Goal: Task Accomplishment & Management: Manage account settings

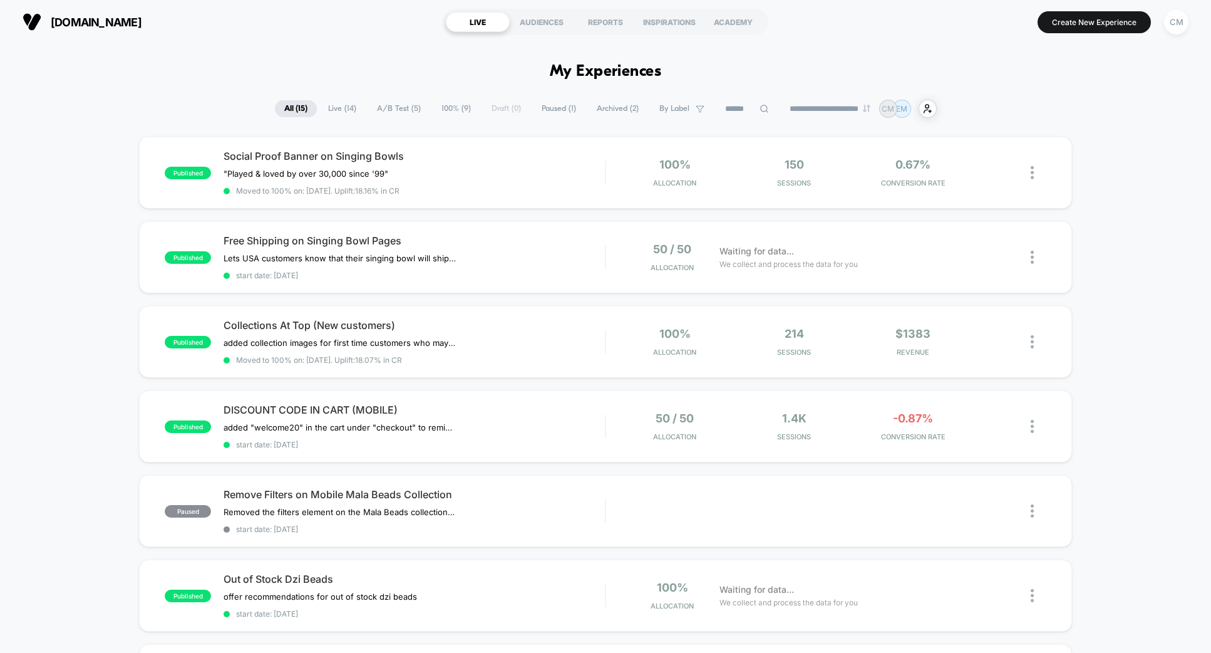
click at [331, 107] on span "Live ( 14 )" at bounding box center [342, 108] width 47 height 17
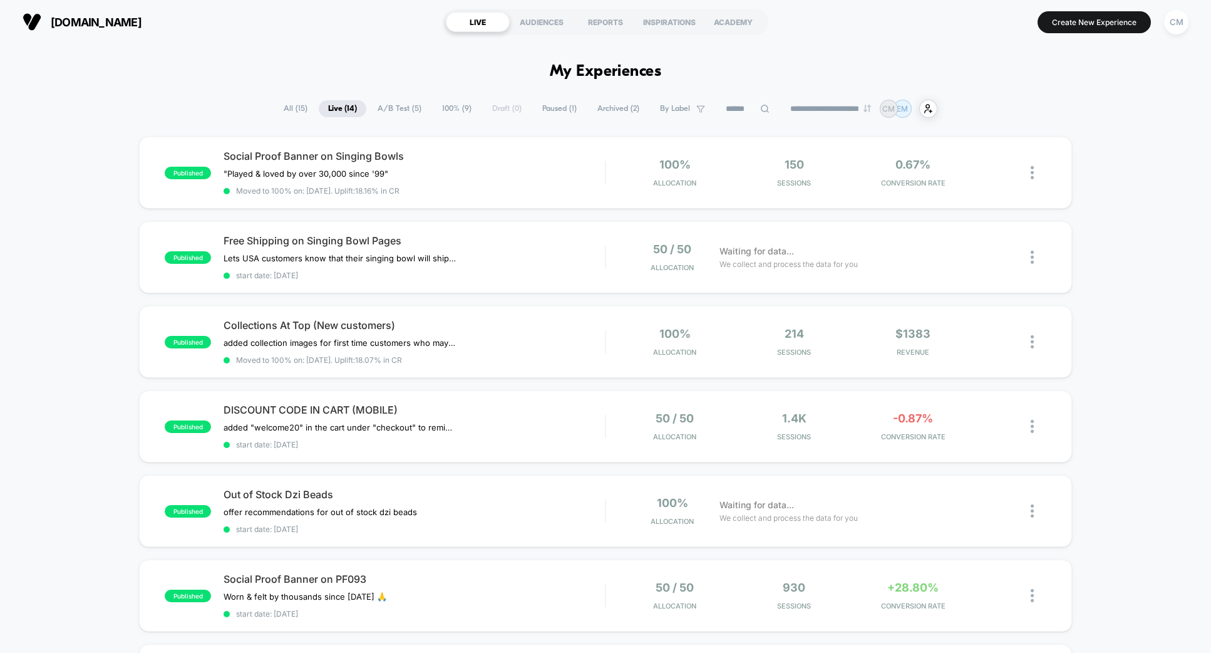
click at [387, 106] on span "A/B Test ( 5 )" at bounding box center [399, 108] width 63 height 17
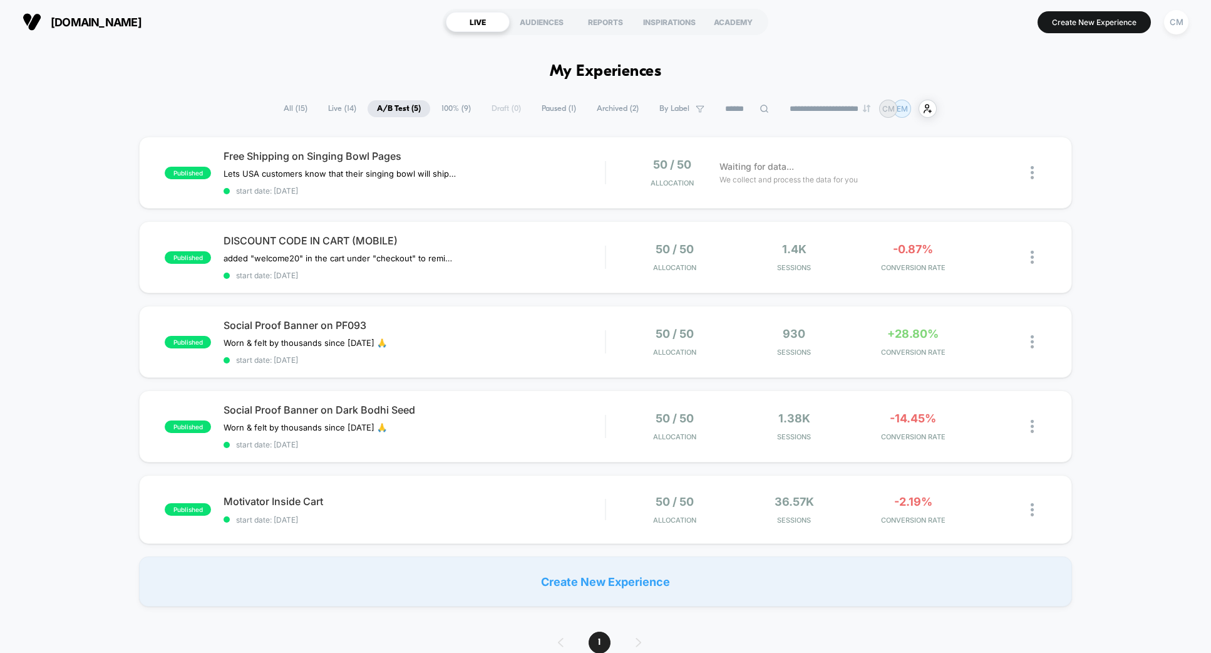
click at [847, 105] on select "**********" at bounding box center [830, 109] width 101 height 8
select select "*"
click at [780, 105] on select "**********" at bounding box center [830, 109] width 101 height 8
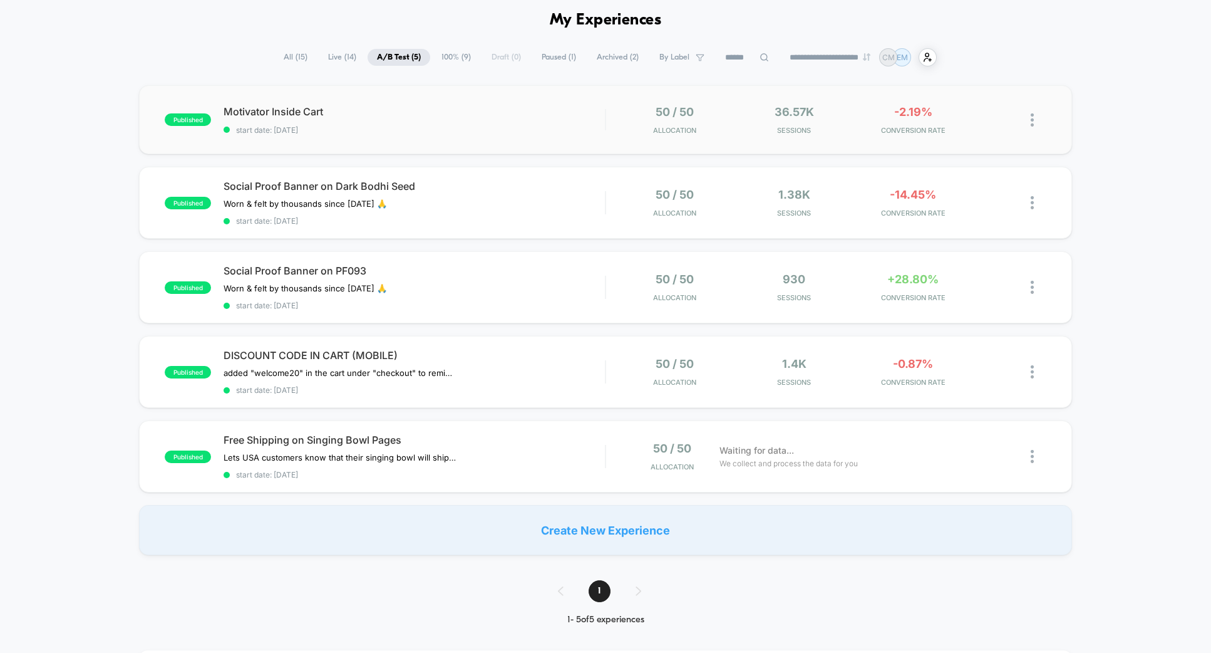
scroll to position [52, 0]
click at [574, 118] on div "Motivator Inside Cart Click to edit experience details Click to edit experience…" at bounding box center [414, 119] width 381 height 29
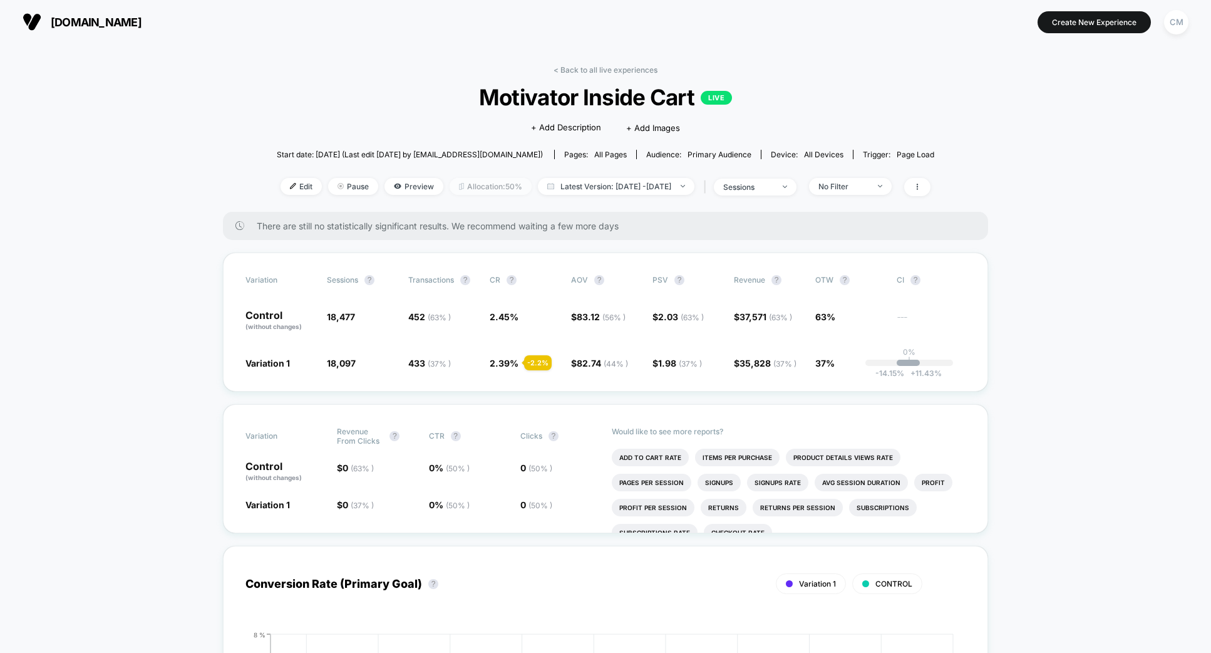
click at [462, 193] on span "Allocation: 50%" at bounding box center [491, 186] width 82 height 17
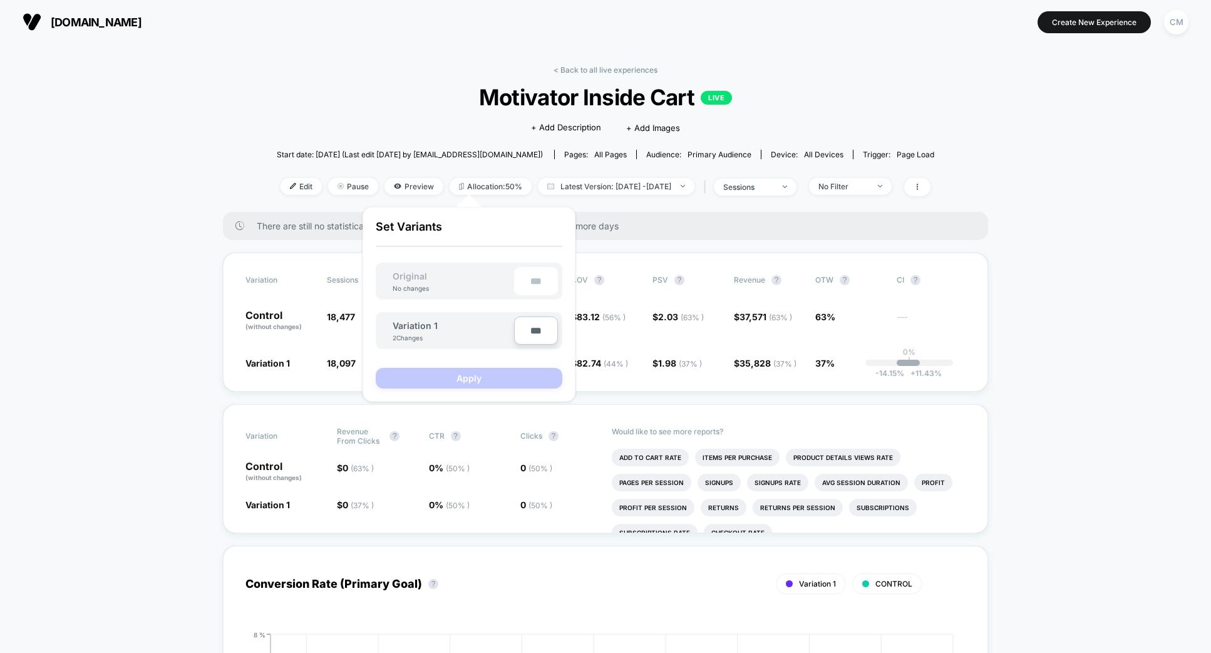
click at [332, 123] on div "< Back to all live experiences Motivator Inside Cart LIVE Click to edit experie…" at bounding box center [606, 138] width 658 height 147
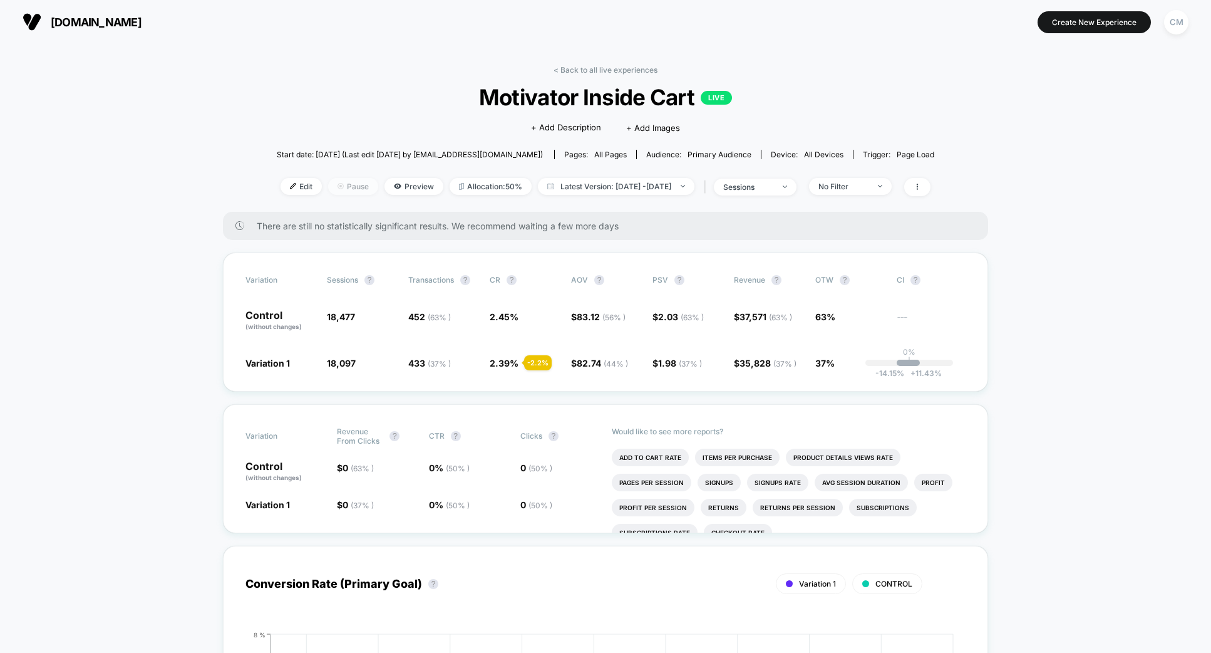
click at [332, 184] on span "Pause" at bounding box center [353, 186] width 50 height 17
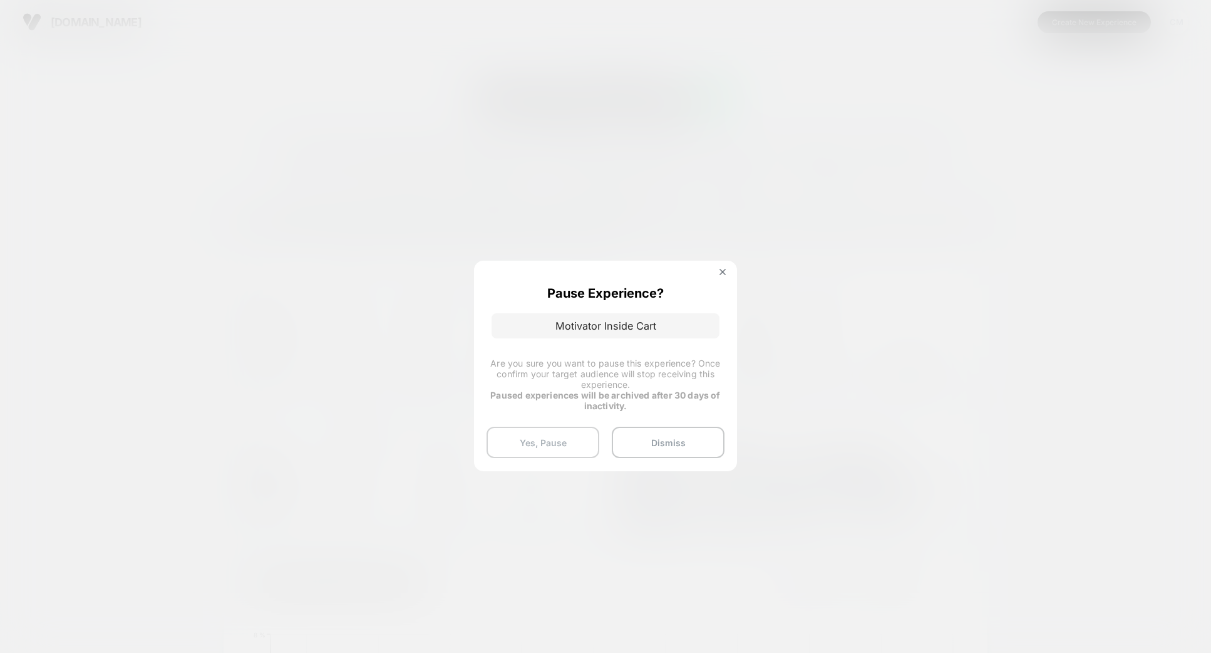
click at [517, 442] on button "Yes, Pause" at bounding box center [543, 441] width 113 height 31
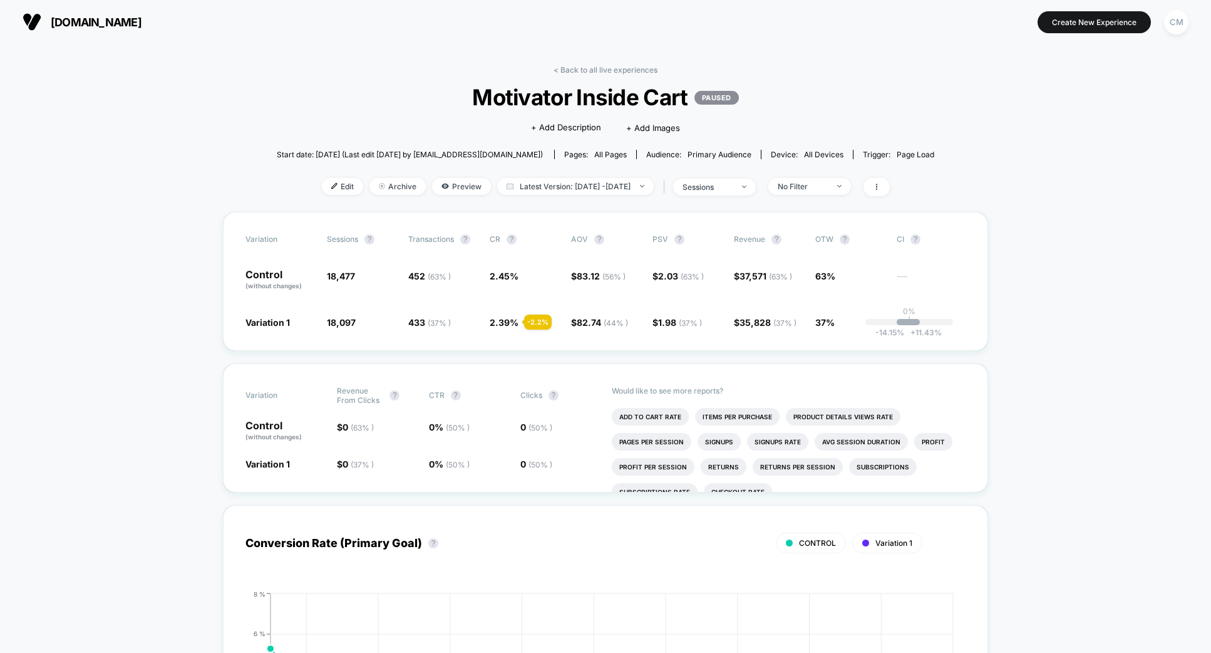
click at [614, 74] on div "< Back to all live experiences Motivator Inside Cart PAUSED Click to edit exper…" at bounding box center [606, 138] width 658 height 147
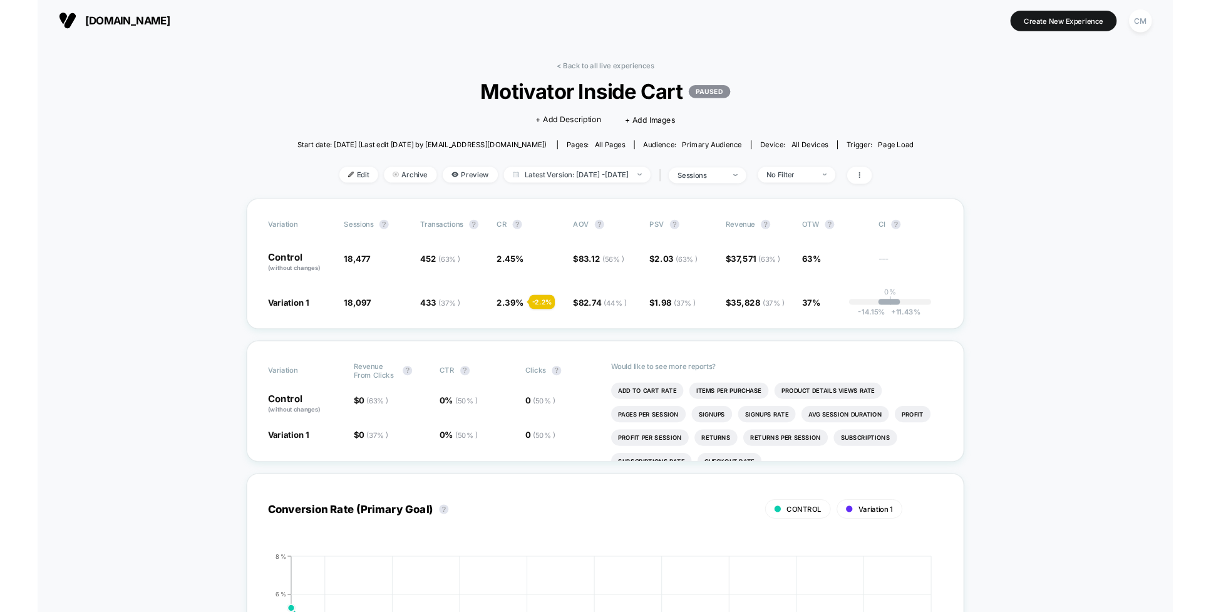
scroll to position [1, 0]
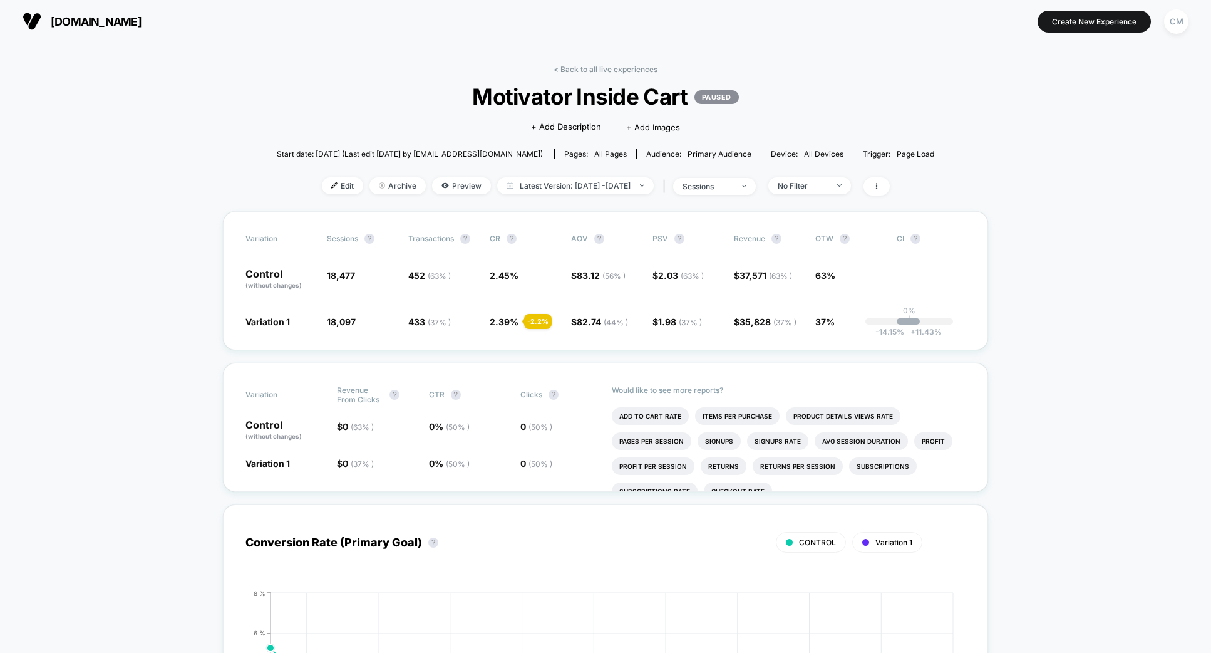
click at [610, 70] on link "< Back to all live experiences" at bounding box center [606, 69] width 104 height 9
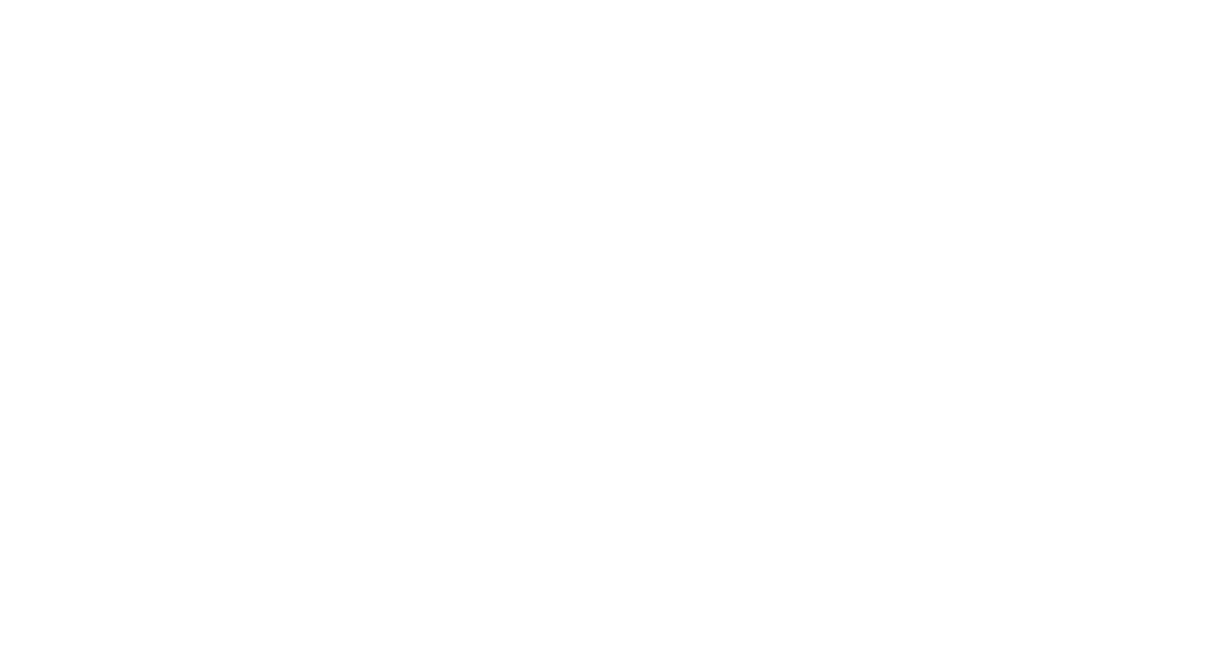
select select "*"
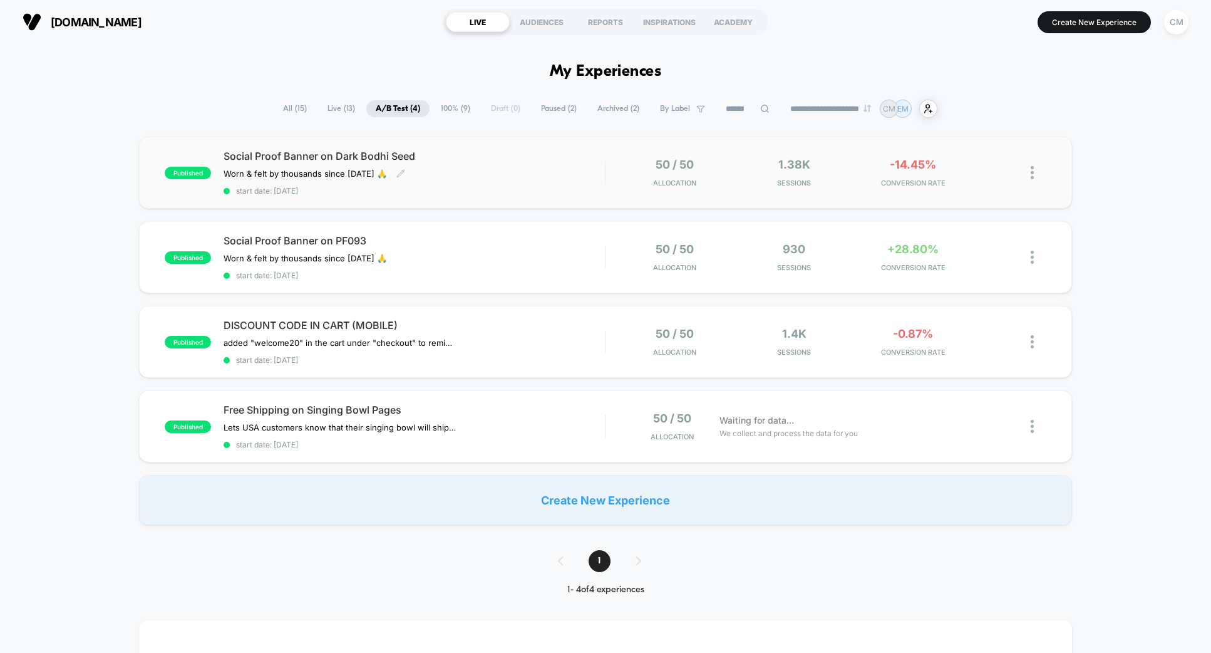
click at [546, 181] on div "Social Proof Banner on Dark Bodhi Seed Worn & felt by thousands since [DATE] 🙏 …" at bounding box center [414, 173] width 381 height 46
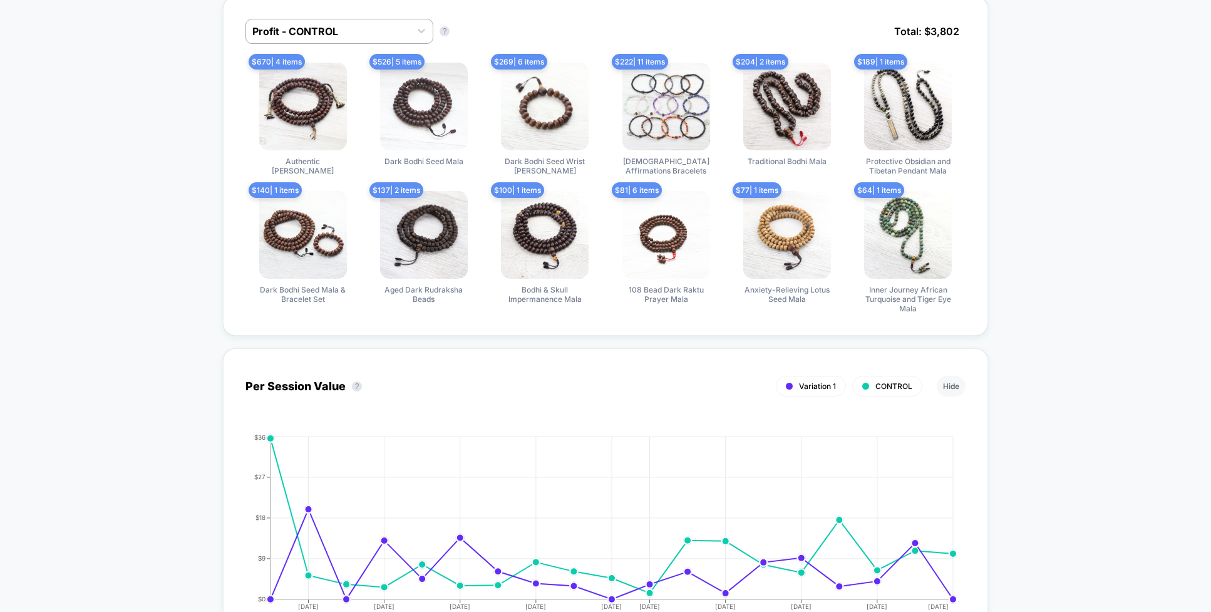
scroll to position [805, 0]
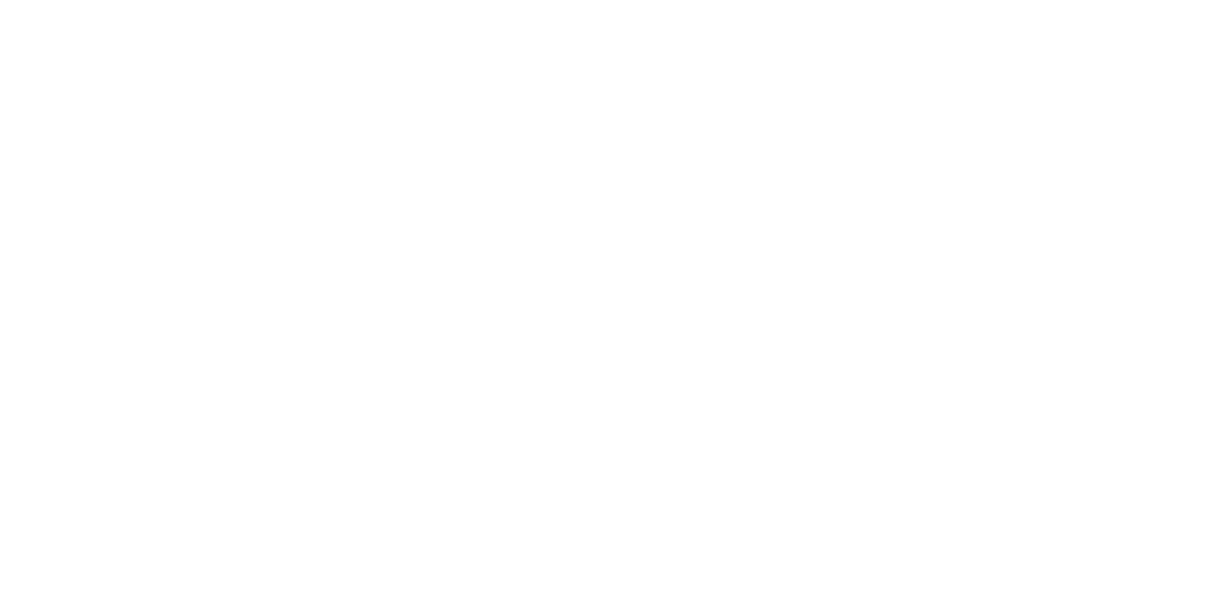
select select "*"
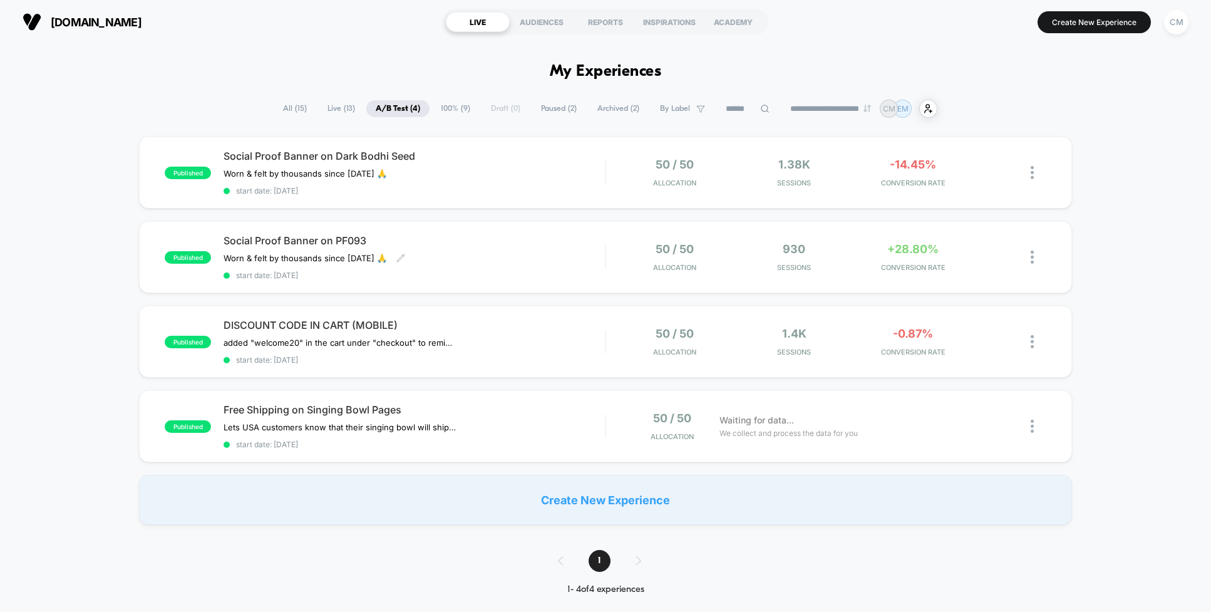
click at [586, 252] on div "Social Proof Banner on PF093 Worn & felt by thousands since [DATE] 🙏 Click to e…" at bounding box center [414, 257] width 381 height 46
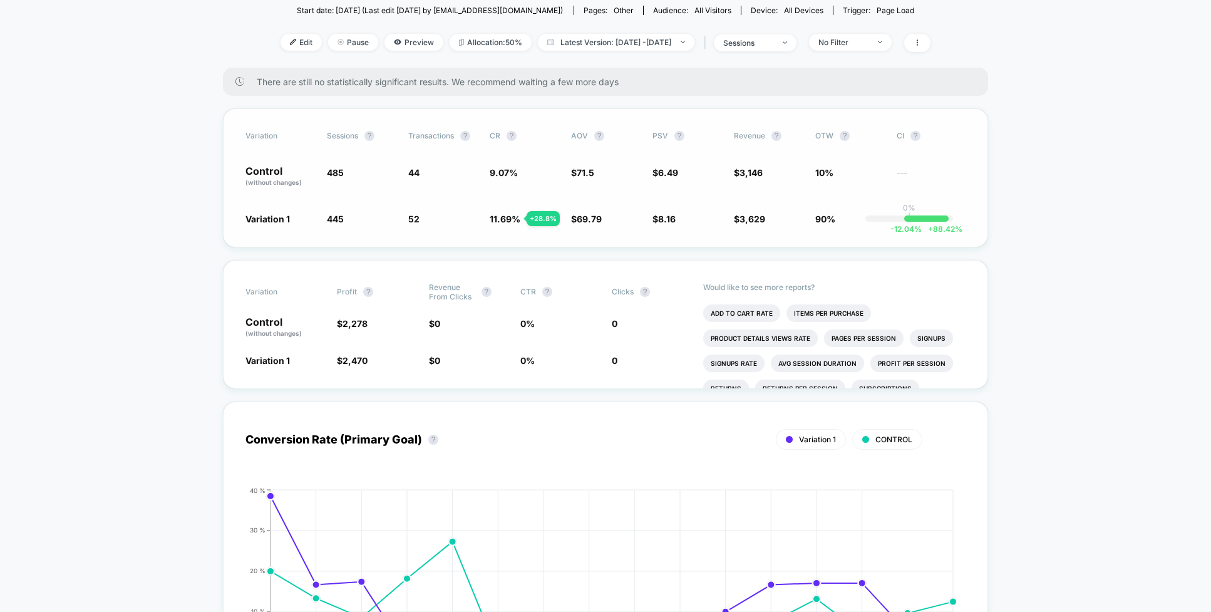
scroll to position [66, 0]
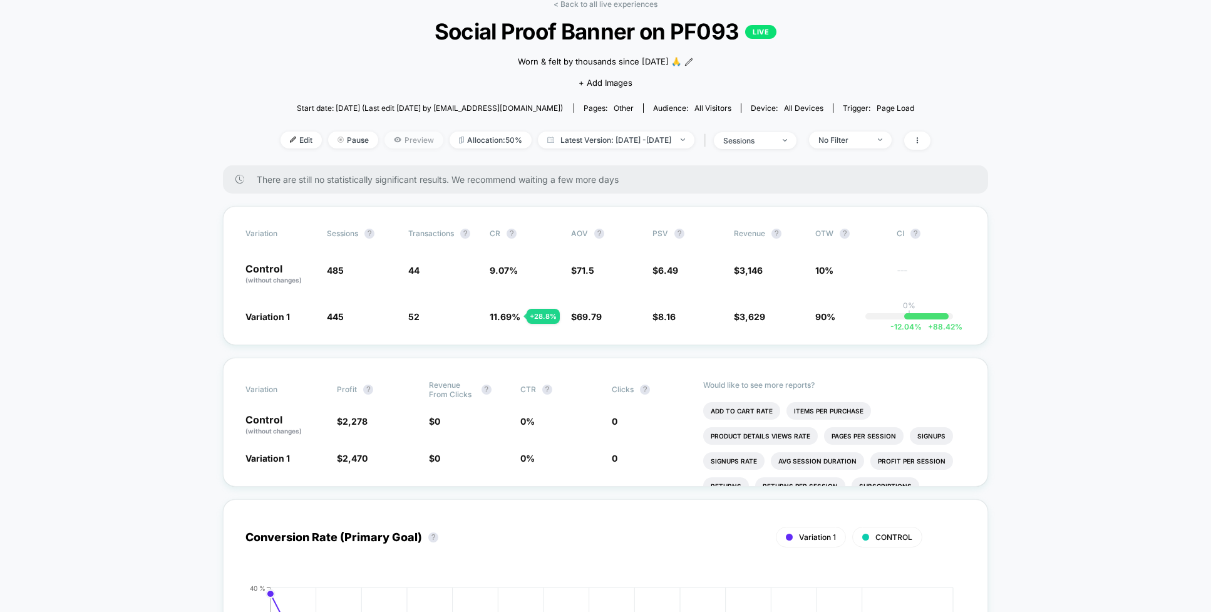
click at [385, 135] on span "Preview" at bounding box center [414, 140] width 59 height 17
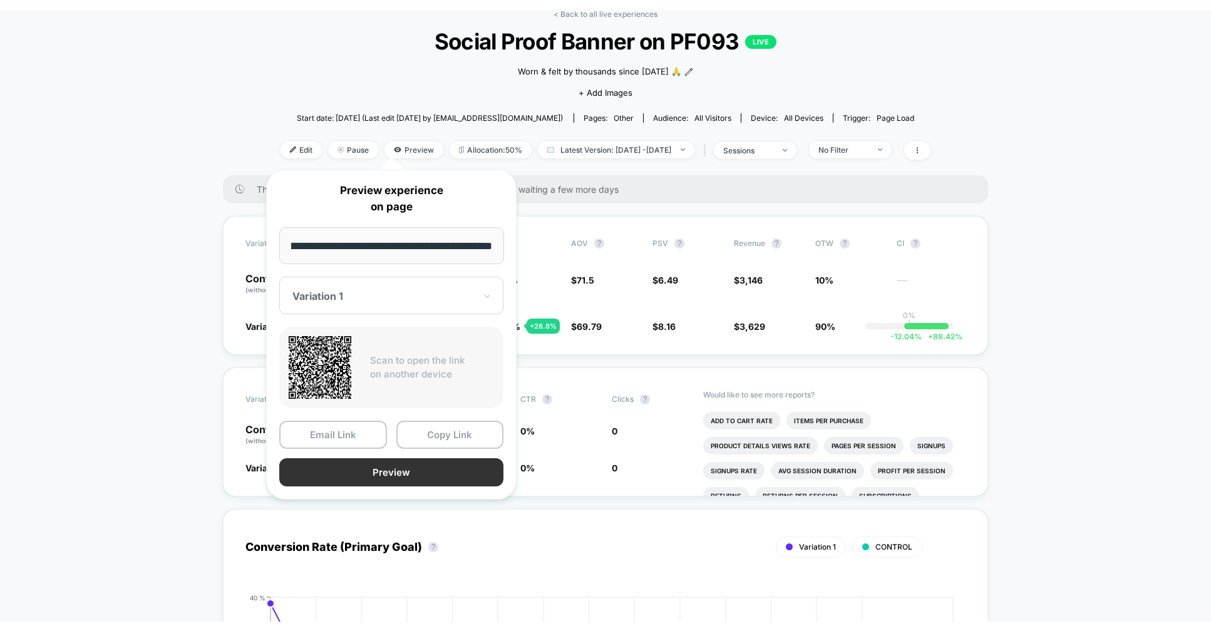
scroll to position [0, 0]
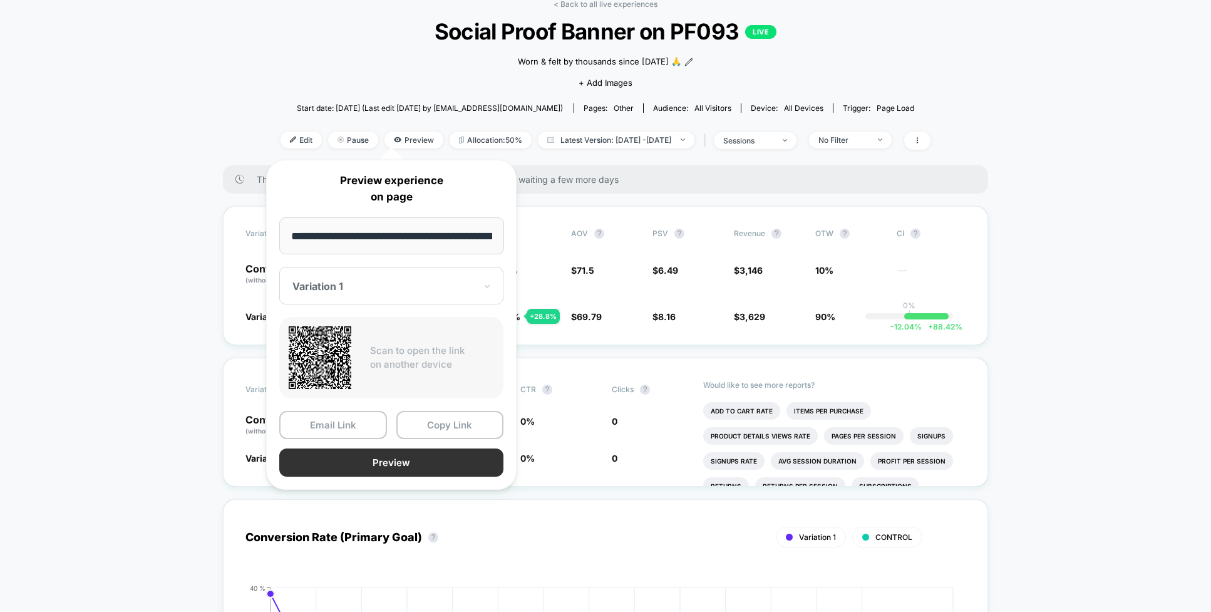
click at [401, 464] on button "Preview" at bounding box center [391, 462] width 224 height 28
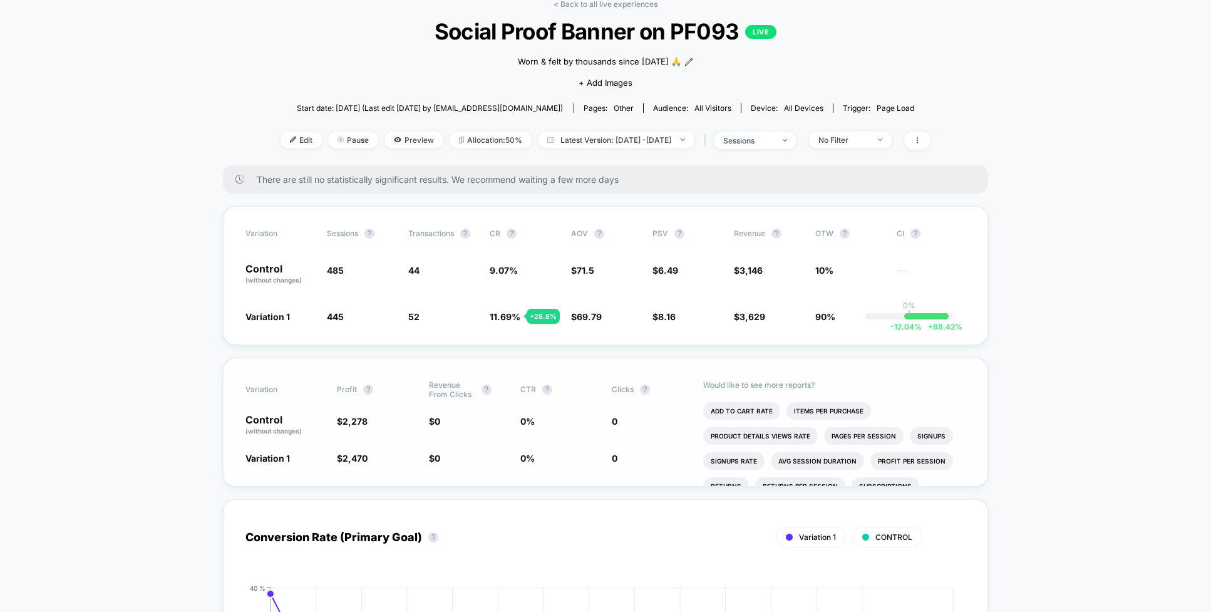
select select "*"
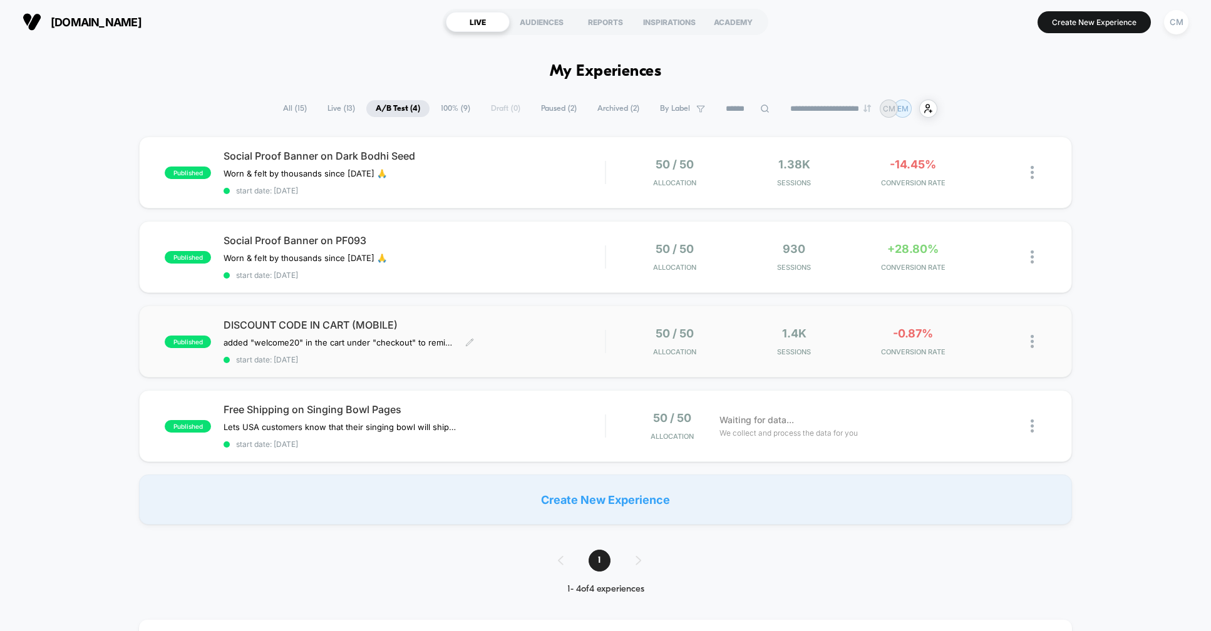
click at [510, 353] on div "DISCOUNT CODE IN CART (MOBILE) added "welcome20" in the cart under "checkout" t…" at bounding box center [414, 342] width 381 height 46
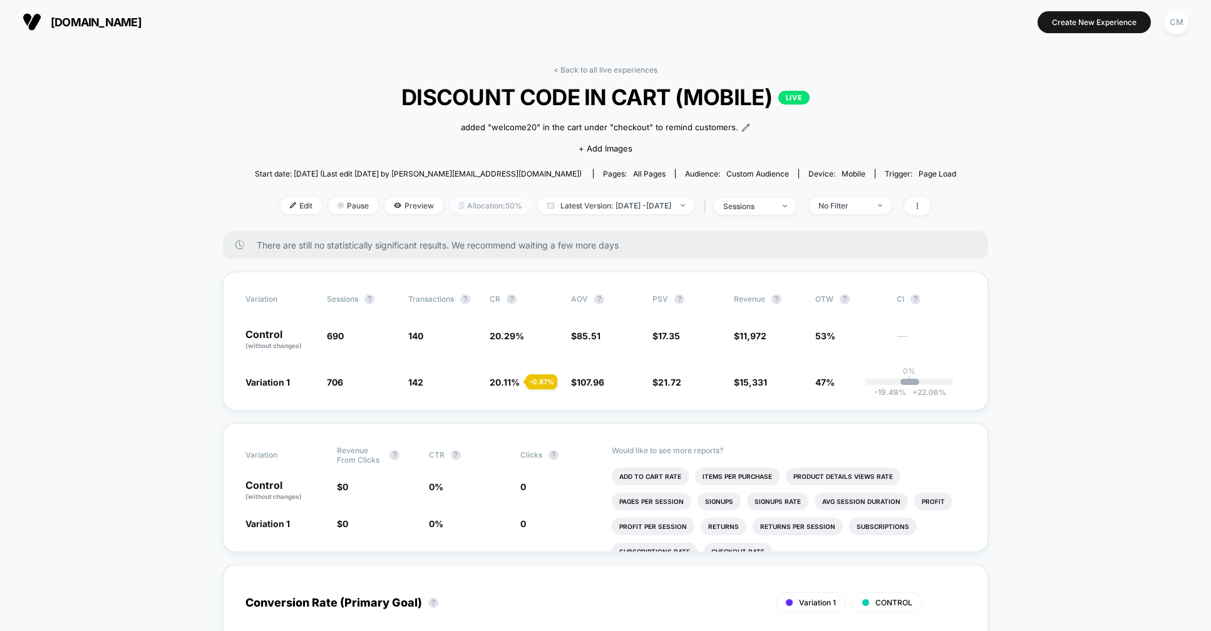
click at [463, 203] on span "Allocation: 50%" at bounding box center [491, 205] width 82 height 17
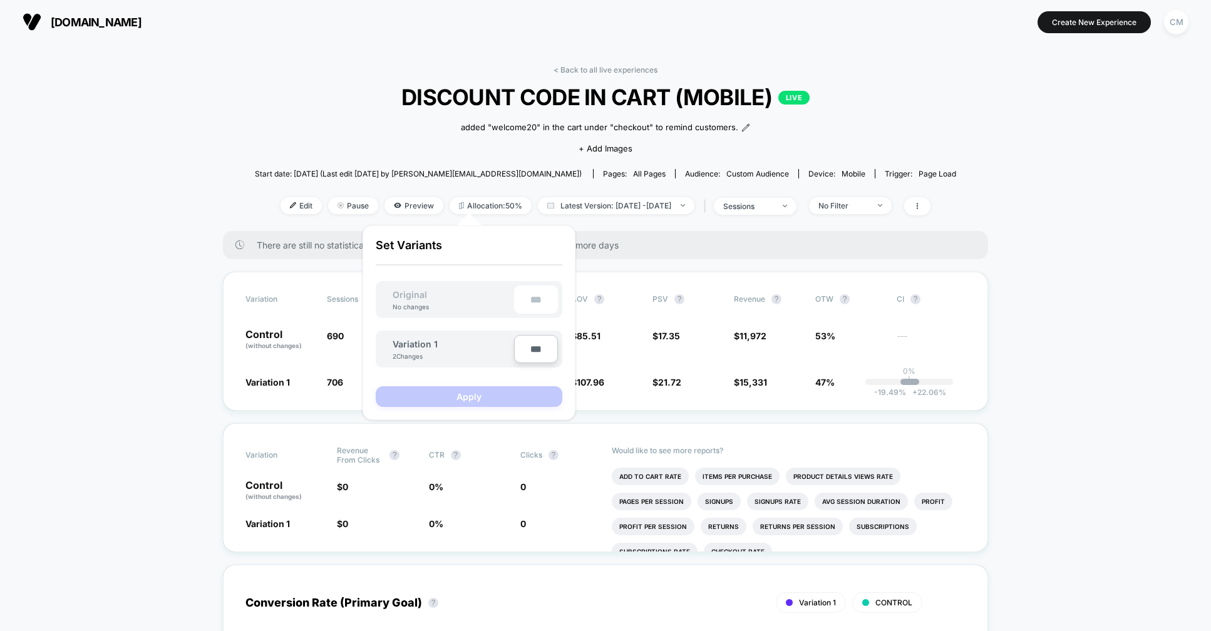
click at [531, 346] on input "***" at bounding box center [536, 349] width 44 height 28
type input "***"
type input "**"
type input "****"
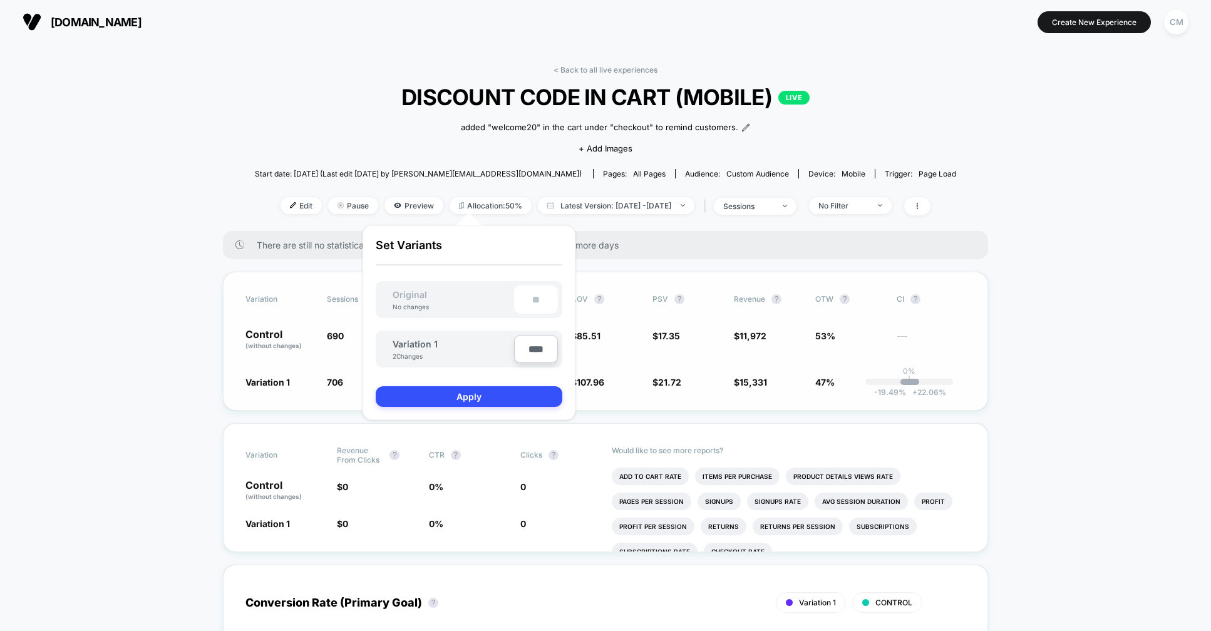
click at [513, 400] on button "Apply" at bounding box center [469, 396] width 187 height 21
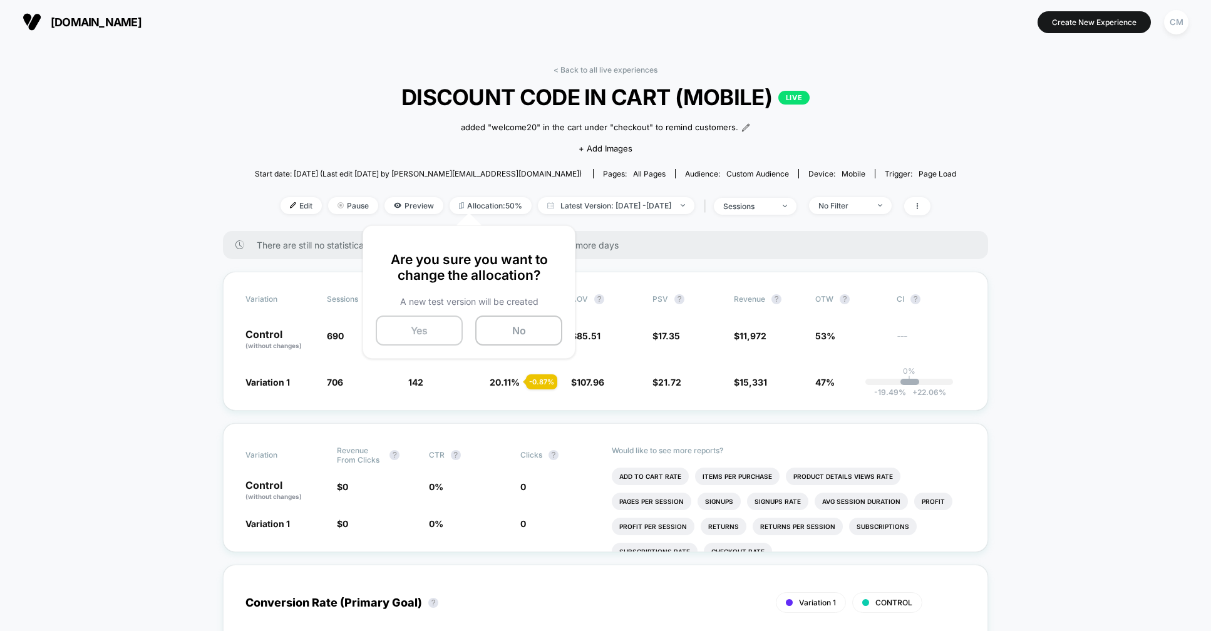
click at [423, 323] on button "Yes" at bounding box center [419, 331] width 87 height 30
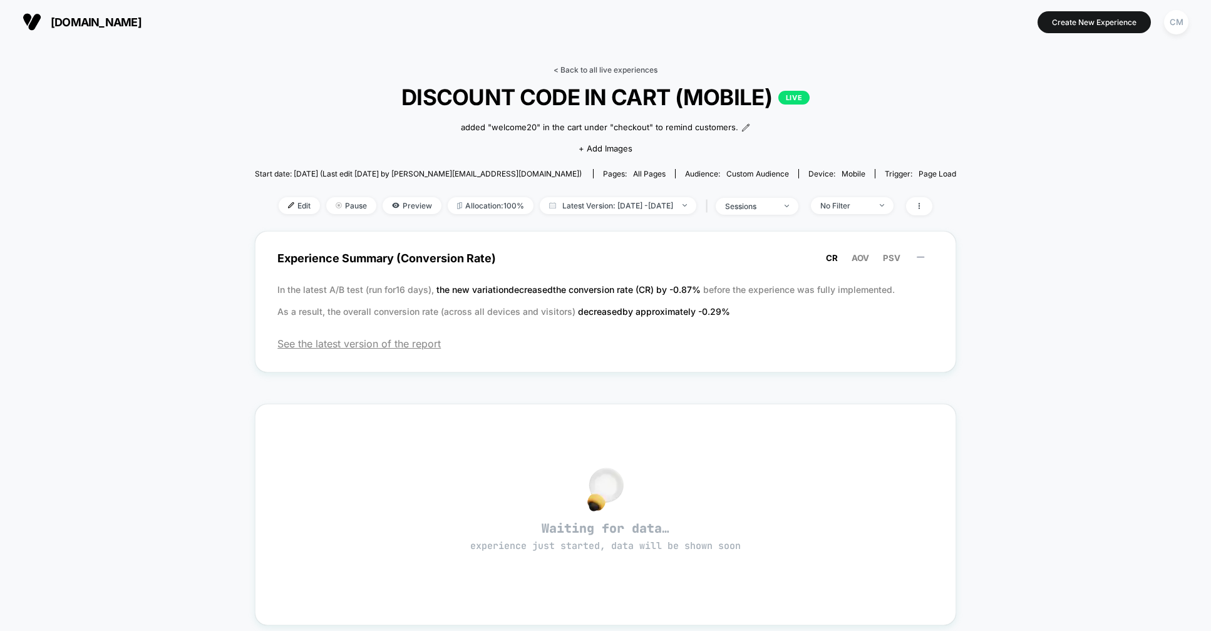
click at [625, 65] on link "< Back to all live experiences" at bounding box center [606, 69] width 104 height 9
select select "*"
